Goal: Information Seeking & Learning: Learn about a topic

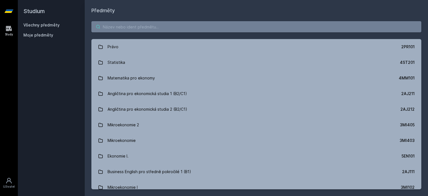
click at [144, 25] on input "search" at bounding box center [256, 26] width 330 height 11
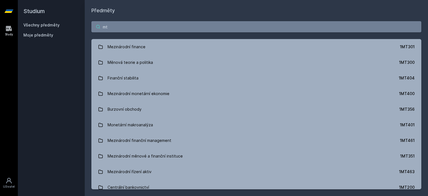
type input "m"
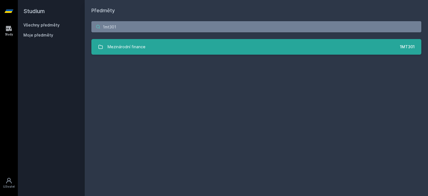
type input "1mt301"
click at [172, 51] on link "Mezinárodní finance 1MT301" at bounding box center [256, 47] width 330 height 16
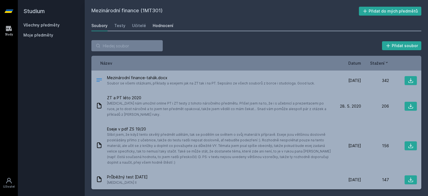
click at [165, 21] on link "Hodnocení" at bounding box center [163, 25] width 21 height 11
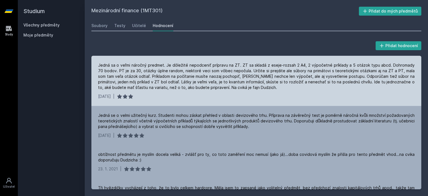
click at [334, 89] on div "Jedná sa o veľmi náročný predmet. Je dôležité nepodceniť prípravu na ZT. ZT sa …" at bounding box center [256, 76] width 316 height 28
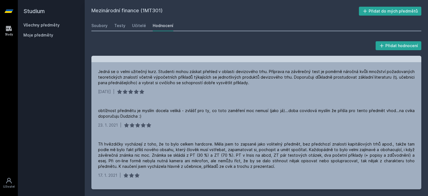
scroll to position [45, 0]
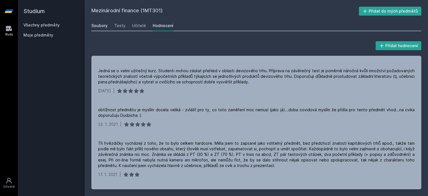
click at [94, 21] on link "Soubory" at bounding box center [99, 25] width 16 height 11
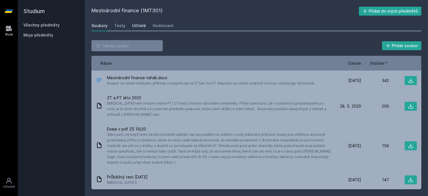
click at [132, 25] on div "Učitelé" at bounding box center [139, 26] width 14 height 6
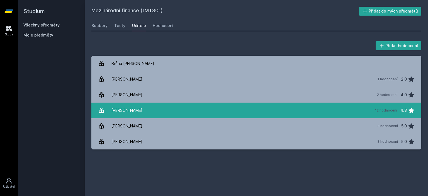
click at [120, 114] on div "[PERSON_NAME]" at bounding box center [126, 110] width 31 height 11
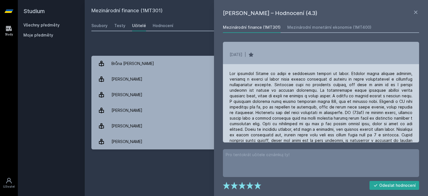
click at [259, 75] on div at bounding box center [320, 110] width 183 height 78
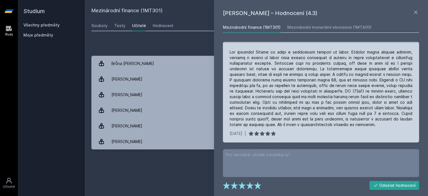
scroll to position [22, 0]
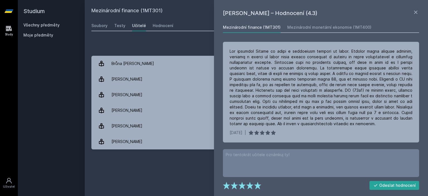
click at [112, 40] on div "Přidat hodnocení" at bounding box center [256, 45] width 330 height 11
click at [101, 24] on div "Soubory" at bounding box center [99, 26] width 16 height 6
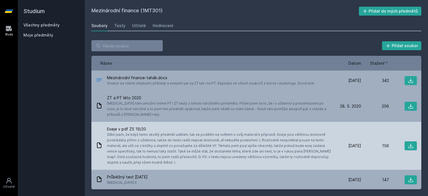
click at [144, 139] on span "Slíbil jsem, že když tento skvělý předmět udělám, tak se podělím se světem o sv…" at bounding box center [219, 148] width 224 height 33
click at [408, 147] on icon at bounding box center [411, 146] width 6 height 6
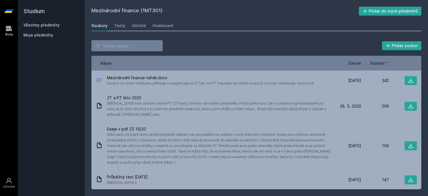
click at [33, 21] on h2 "Studium" at bounding box center [51, 11] width 56 height 22
click at [38, 25] on link "Všechny předměty" at bounding box center [41, 25] width 36 height 5
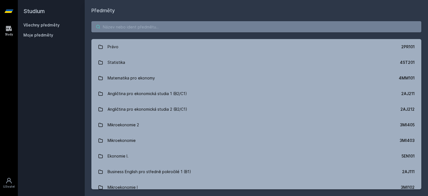
click at [119, 29] on input "search" at bounding box center [256, 26] width 330 height 11
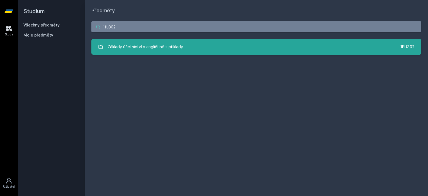
type input "1fu302"
click at [177, 44] on div "Základy účetnictví v angličtině s příklady" at bounding box center [144, 46] width 75 height 11
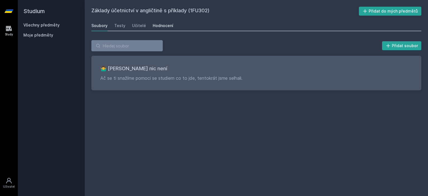
click at [165, 27] on div "Hodnocení" at bounding box center [163, 26] width 21 height 6
